Goal: Find specific page/section: Find specific page/section

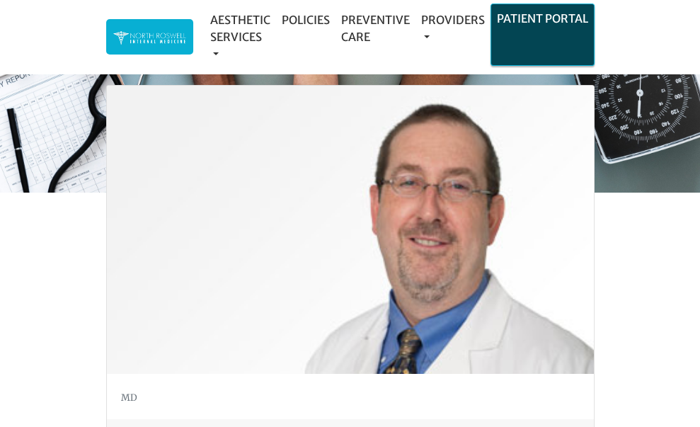
click at [553, 41] on li "Patient Portal" at bounding box center [542, 35] width 104 height 62
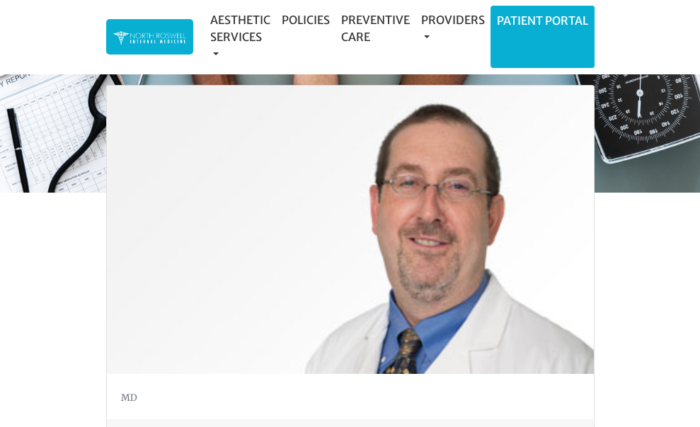
click at [628, 25] on div "Aesthetic Services Events & Providers Morpheus8 Skin Pen Xeomin Policies Preven…" at bounding box center [350, 37] width 700 height 74
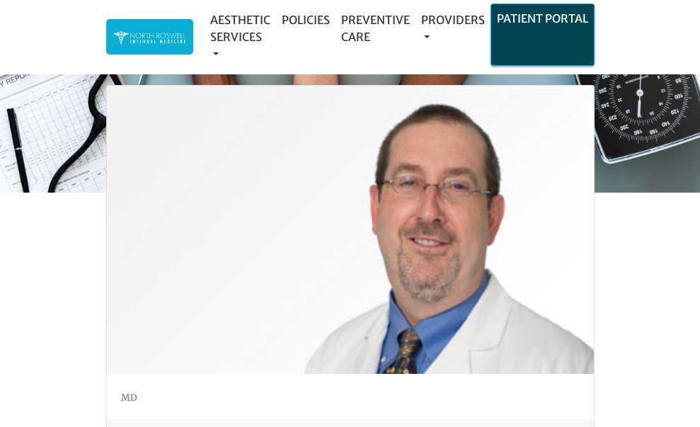
click at [540, 40] on li "Patient Portal" at bounding box center [542, 35] width 104 height 62
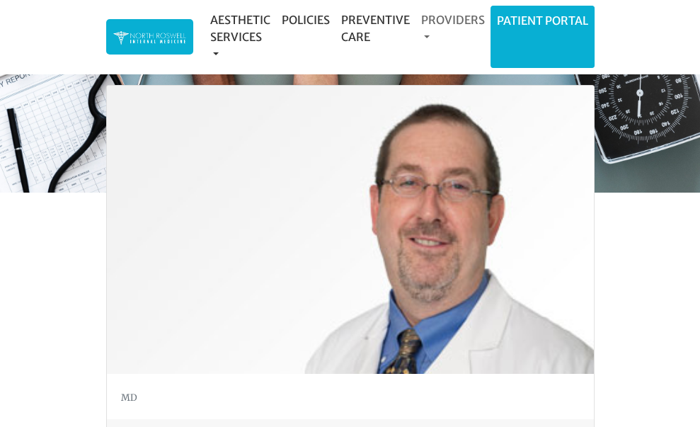
click at [453, 21] on link "Providers" at bounding box center [452, 28] width 75 height 45
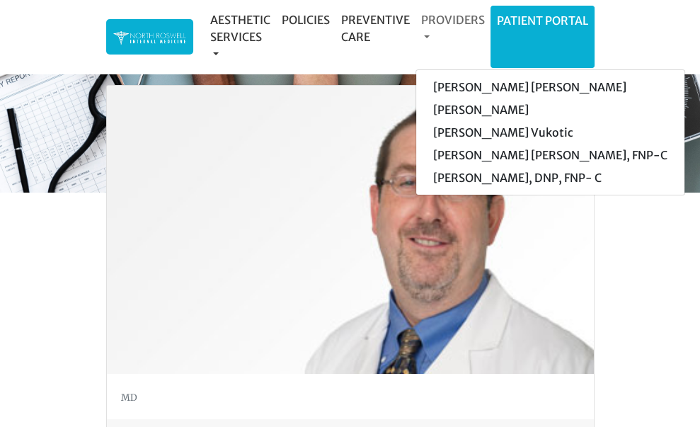
click at [425, 34] on link "Providers" at bounding box center [452, 28] width 75 height 45
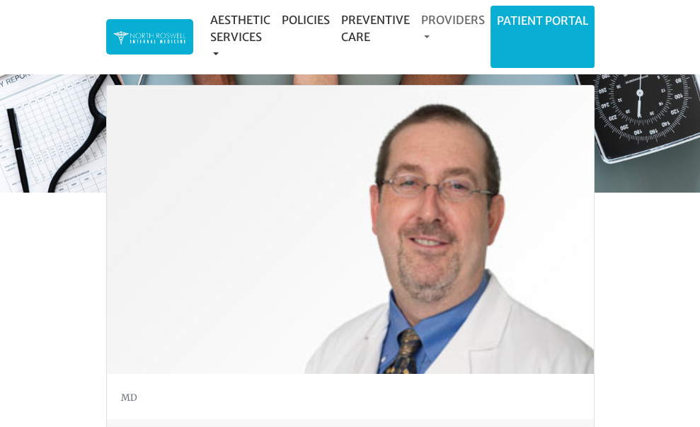
click at [425, 34] on link "Providers" at bounding box center [452, 28] width 75 height 45
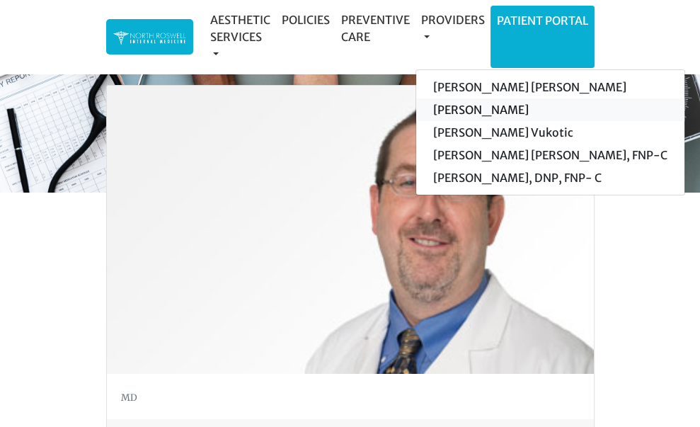
click at [468, 116] on link "[PERSON_NAME]" at bounding box center [550, 109] width 268 height 23
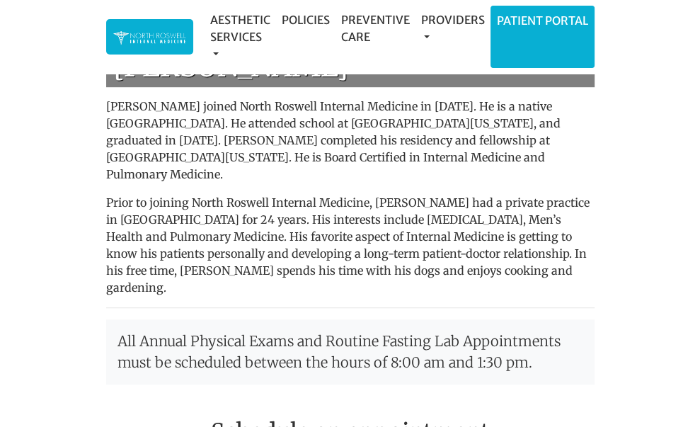
scroll to position [701, 0]
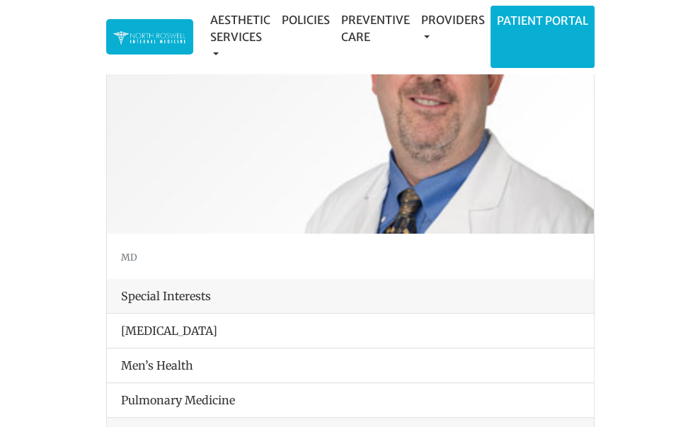
scroll to position [58, 0]
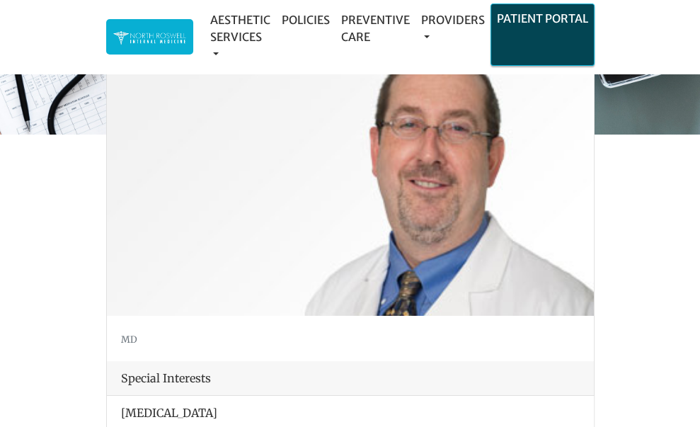
click at [543, 37] on li "Patient Portal" at bounding box center [542, 35] width 104 height 62
click at [511, 23] on link "Patient Portal" at bounding box center [542, 18] width 103 height 28
